Goal: Task Accomplishment & Management: Use online tool/utility

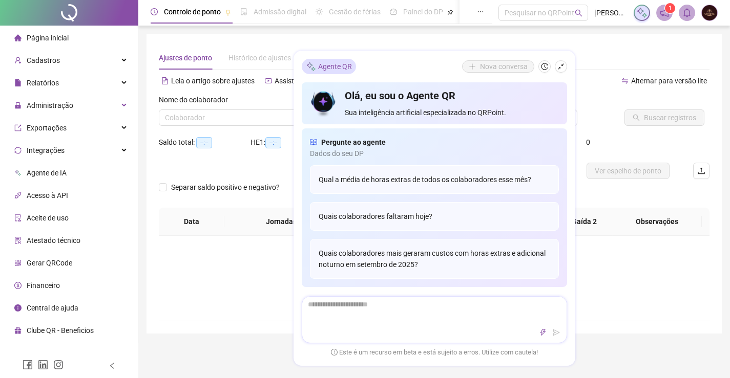
type input "**********"
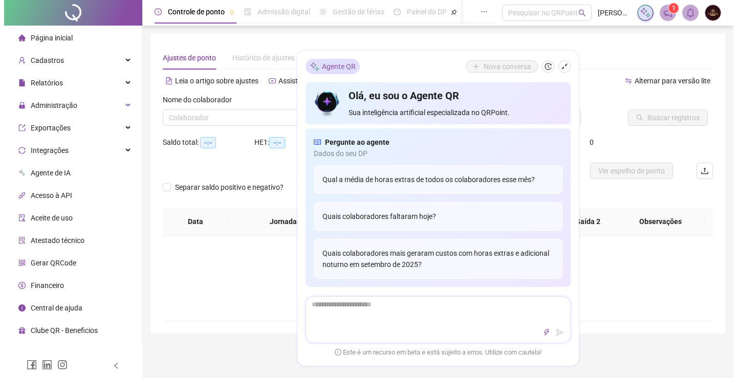
scroll to position [24, 0]
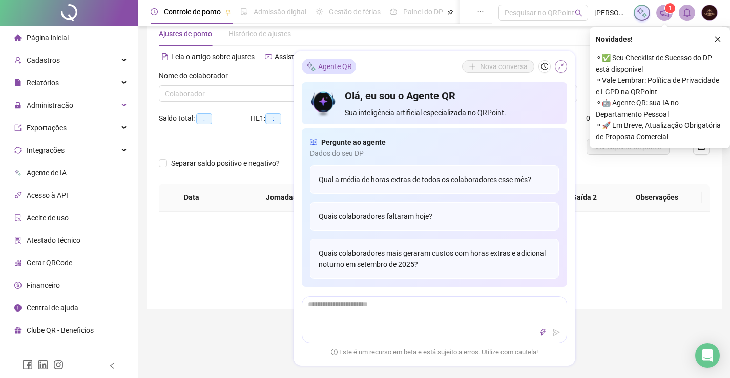
click at [563, 65] on icon "shrink" at bounding box center [560, 66] width 7 height 7
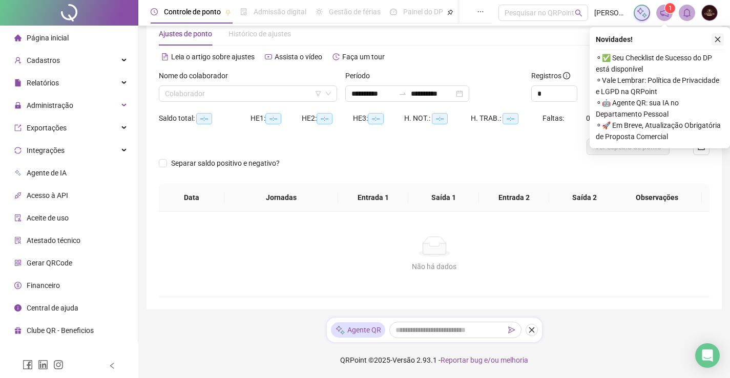
click at [719, 39] on icon "close" at bounding box center [717, 39] width 7 height 7
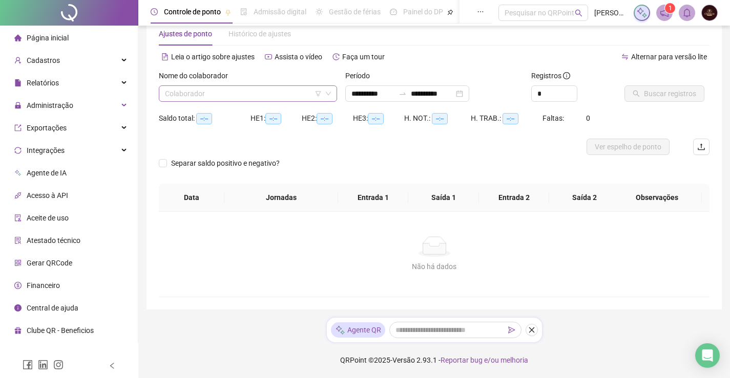
click at [214, 94] on input "search" at bounding box center [243, 93] width 157 height 15
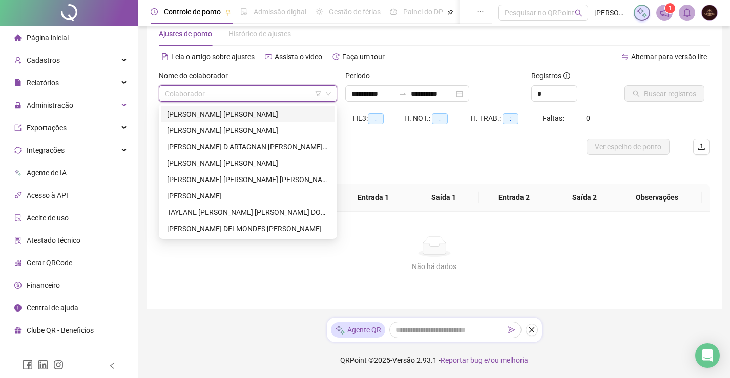
click at [221, 111] on div "ANA JULIA SILVA FARIAS MACARIO" at bounding box center [248, 114] width 162 height 11
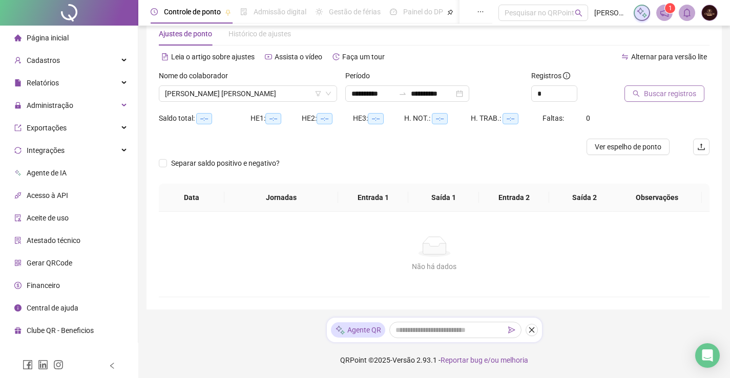
click at [652, 92] on span "Buscar registros" at bounding box center [670, 93] width 52 height 11
